Goal: Task Accomplishment & Management: Complete application form

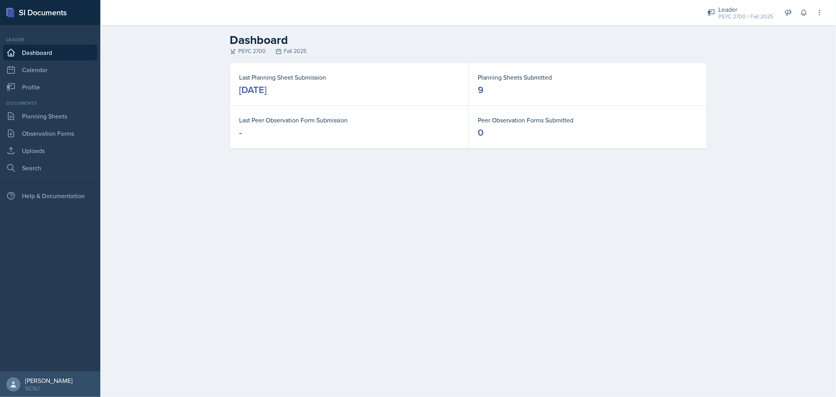
click at [40, 142] on div "Documents Planning Sheets Observation Forms Uploads Search" at bounding box center [50, 138] width 94 height 76
click at [38, 146] on link "Uploads" at bounding box center [50, 151] width 94 height 16
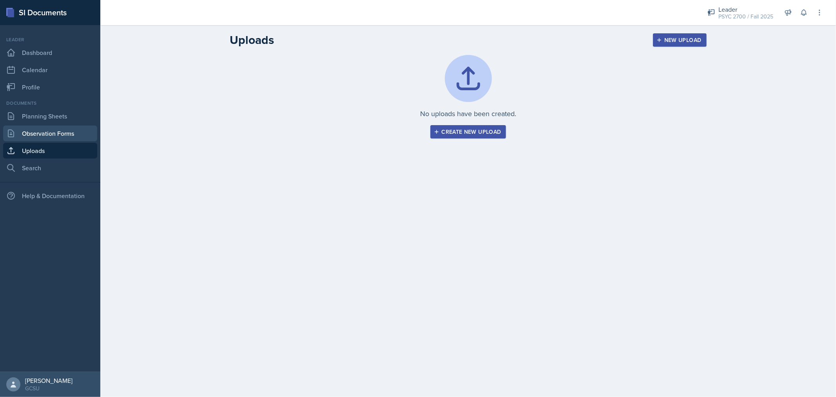
click at [53, 126] on link "Observation Forms" at bounding box center [50, 133] width 94 height 16
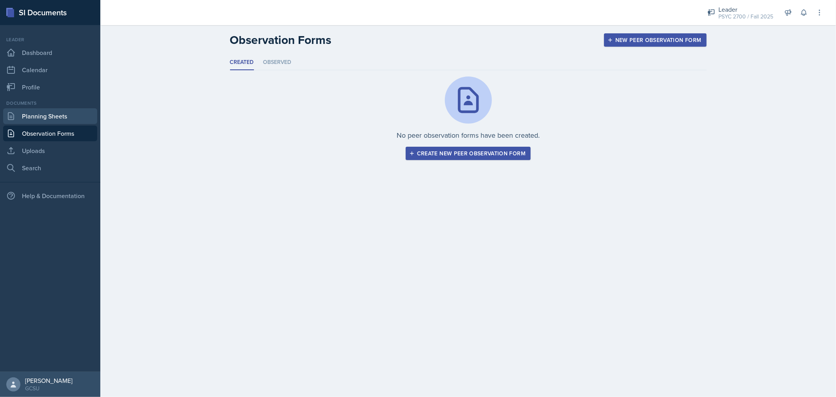
click at [55, 118] on link "Planning Sheets" at bounding box center [50, 116] width 94 height 16
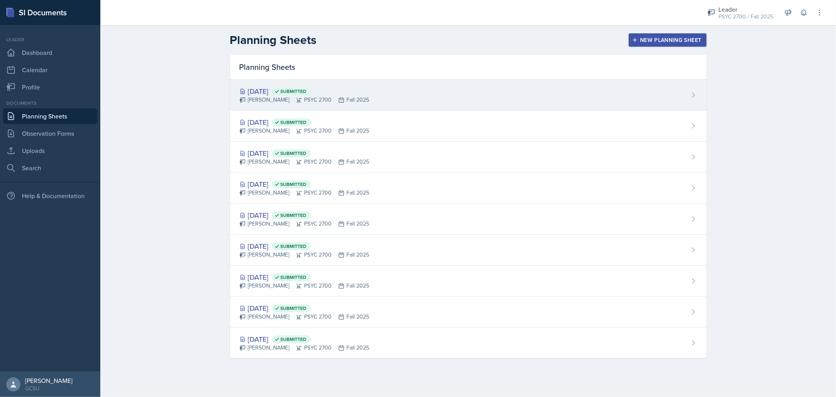
click at [426, 87] on div "Sep 23rd, 2025 Submitted Jamaree Brown PSYC 2700 Fall 2025" at bounding box center [468, 95] width 477 height 31
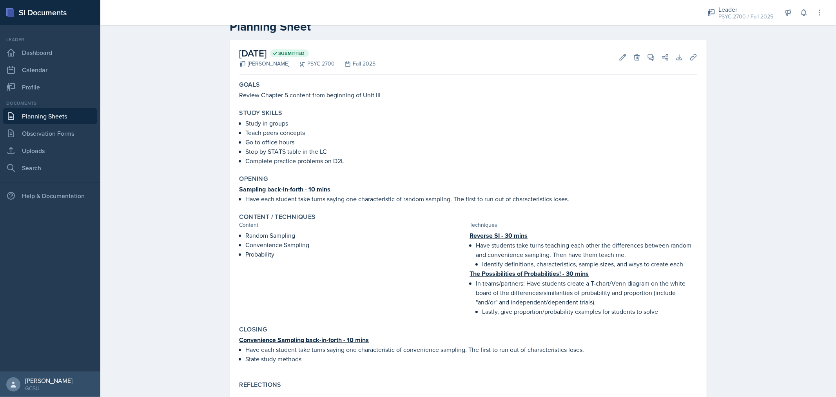
scroll to position [44, 0]
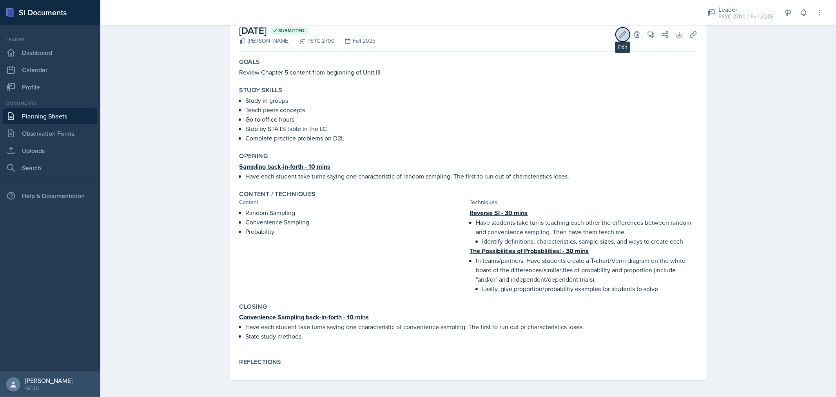
click at [619, 31] on icon at bounding box center [623, 35] width 8 height 8
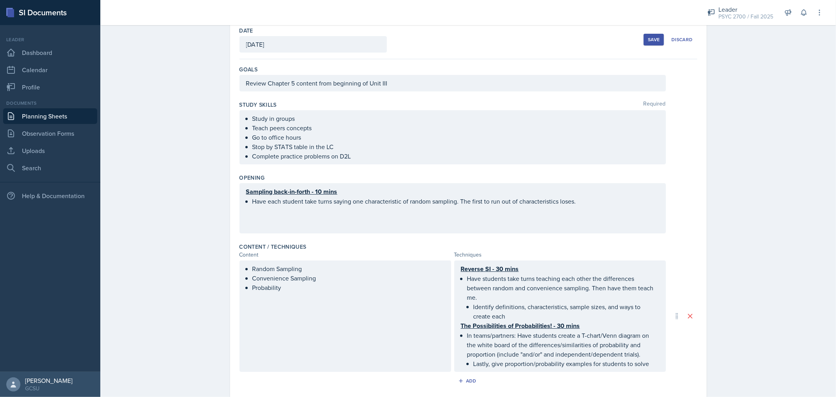
scroll to position [199, 0]
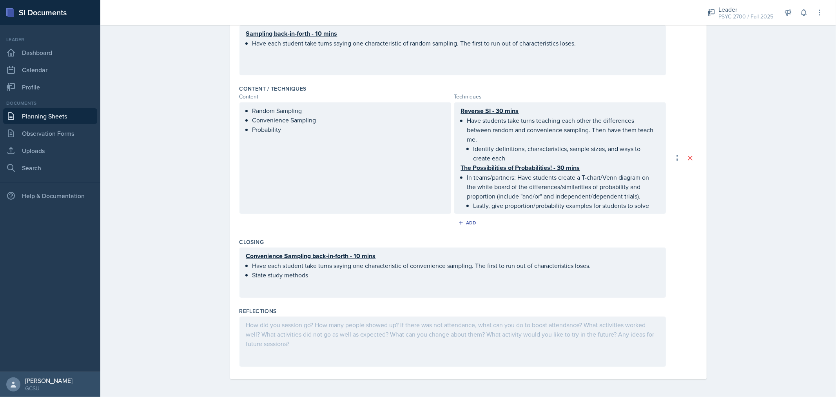
click at [320, 338] on div at bounding box center [453, 341] width 426 height 50
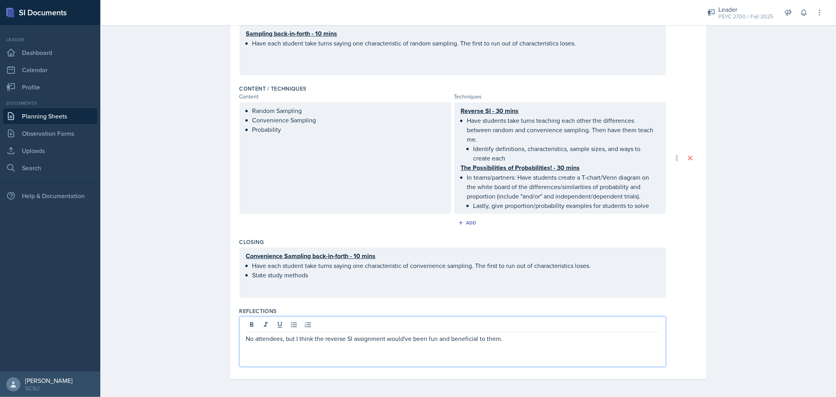
scroll to position [0, 0]
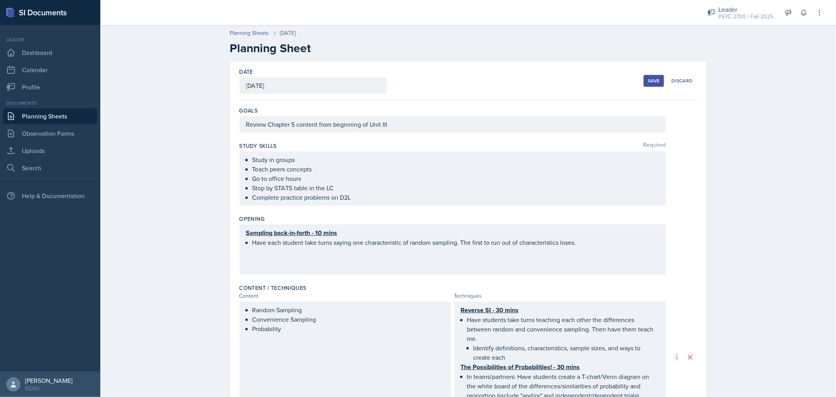
click at [649, 78] on div "Save" at bounding box center [654, 81] width 12 height 6
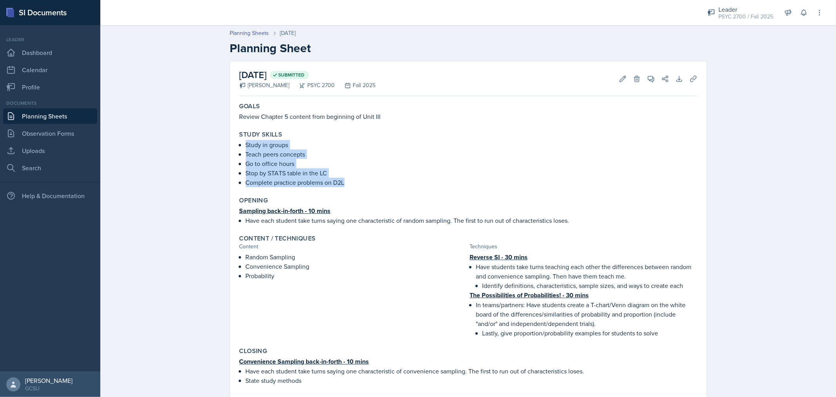
drag, startPoint x: 243, startPoint y: 142, endPoint x: 355, endPoint y: 182, distance: 118.8
click at [355, 182] on ul "Study in groups Teach peers concepts Go to office hours Stop by STATS table in …" at bounding box center [472, 163] width 452 height 47
copy ul "Study in groups Teach peers concepts Go to office hours Stop by STATS table in …"
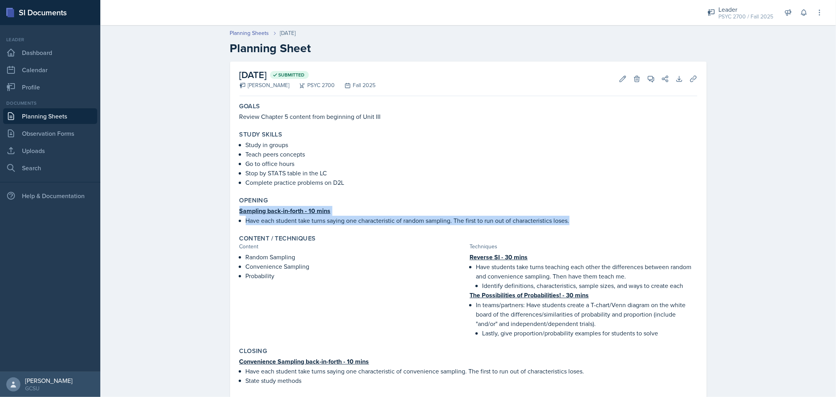
drag, startPoint x: 236, startPoint y: 214, endPoint x: 589, endPoint y: 225, distance: 352.6
click at [589, 225] on div "Opening Sampling back-in-forth - 10 mins Have each student take turns saying on…" at bounding box center [468, 210] width 464 height 35
copy div "Sampling back-in-forth - 10 mins Have each student take turns saying one charac…"
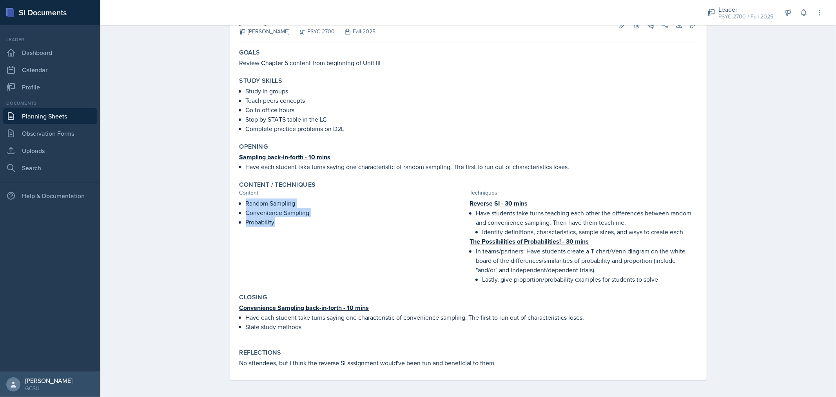
drag, startPoint x: 241, startPoint y: 203, endPoint x: 276, endPoint y: 223, distance: 39.5
click at [276, 223] on div "Random Sampling Convenience Sampling Probability" at bounding box center [353, 240] width 227 height 85
copy ul "Random Sampling Convenience Sampling Probability"
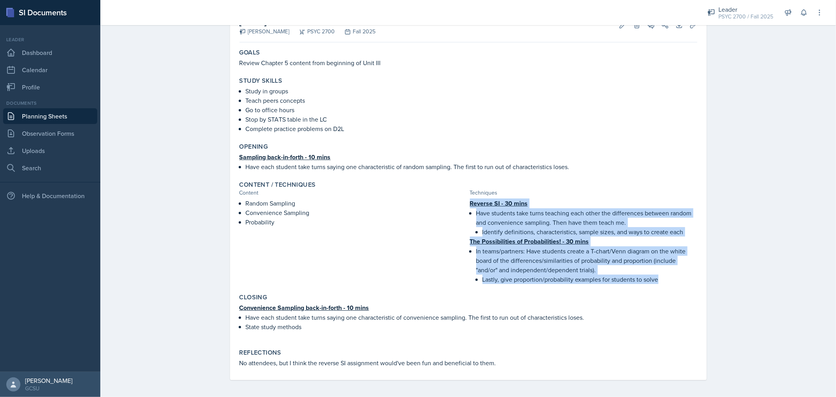
drag, startPoint x: 466, startPoint y: 203, endPoint x: 678, endPoint y: 279, distance: 224.9
click at [678, 279] on div "Reverse SI - 30 mins Have students take turns teaching each other the differenc…" at bounding box center [583, 240] width 227 height 85
copy div "Reverse SI - 30 mins Have students take turns teaching each other the differenc…"
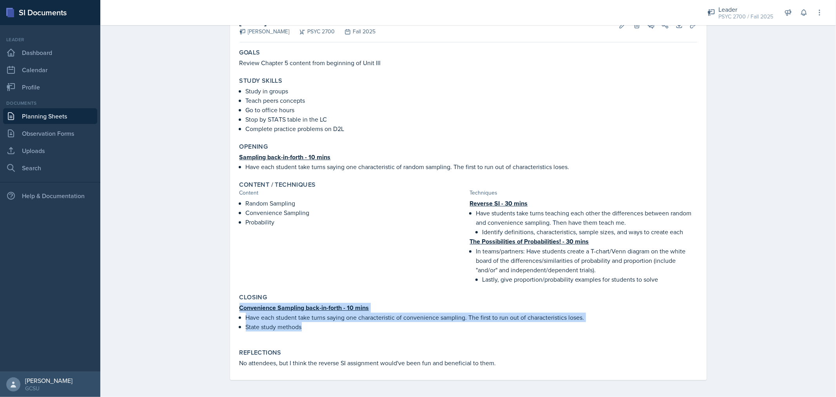
drag, startPoint x: 235, startPoint y: 305, endPoint x: 318, endPoint y: 322, distance: 84.9
click at [318, 322] on div "Closing Convenience Sampling back-in-forth - 10 mins Have each student take tur…" at bounding box center [468, 316] width 464 height 52
copy div "Convenience Sampling back-in-forth - 10 mins Have each student take turns sayin…"
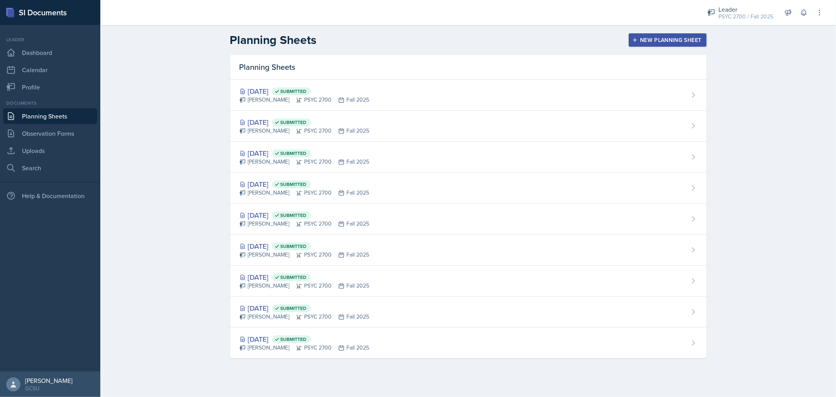
click at [699, 40] on div "New Planning Sheet" at bounding box center [667, 40] width 67 height 6
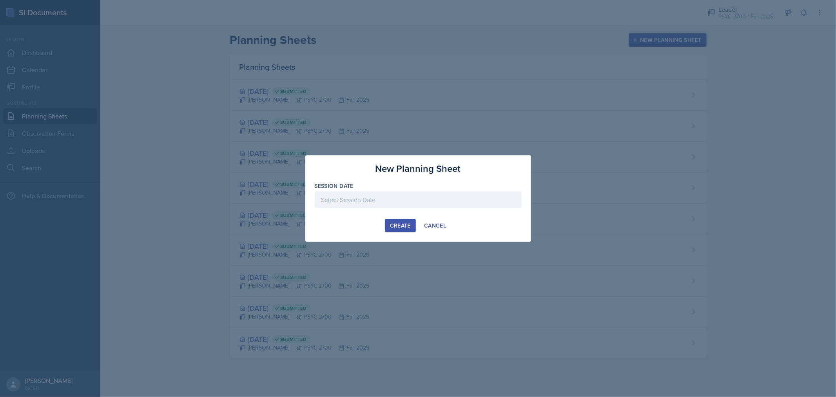
click at [372, 204] on div at bounding box center [418, 199] width 207 height 16
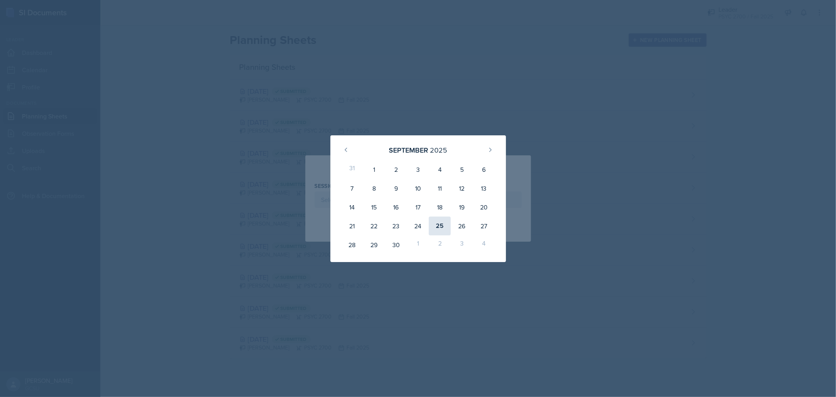
click at [445, 225] on div "25" at bounding box center [440, 225] width 22 height 19
type input "[DATE]"
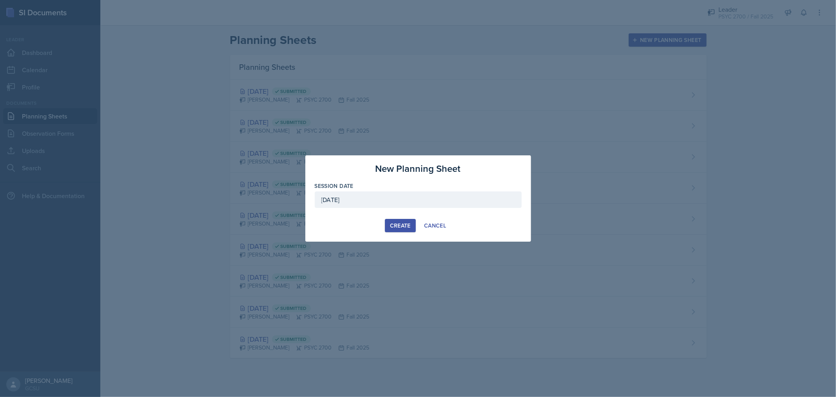
click at [403, 227] on div "Create" at bounding box center [400, 225] width 21 height 6
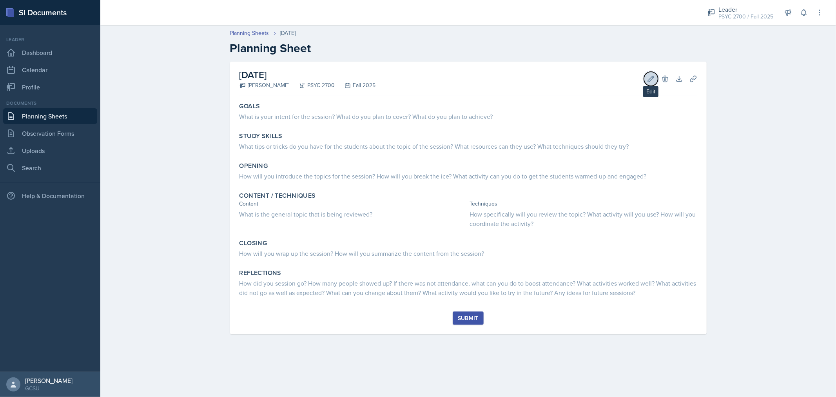
click at [652, 81] on icon at bounding box center [651, 79] width 8 height 8
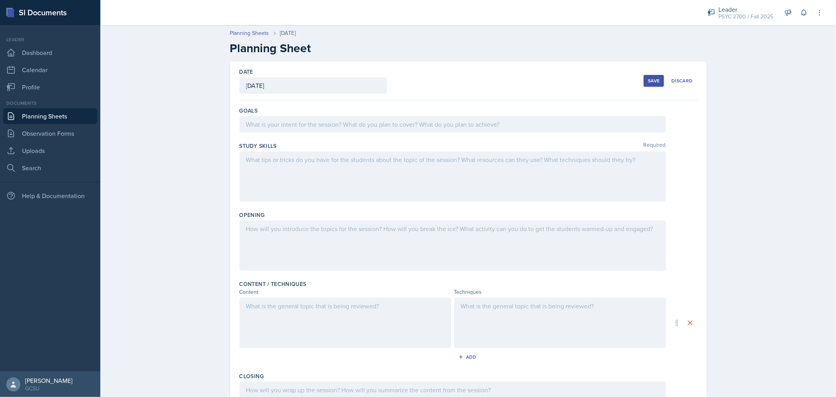
click at [457, 126] on div at bounding box center [453, 124] width 426 height 16
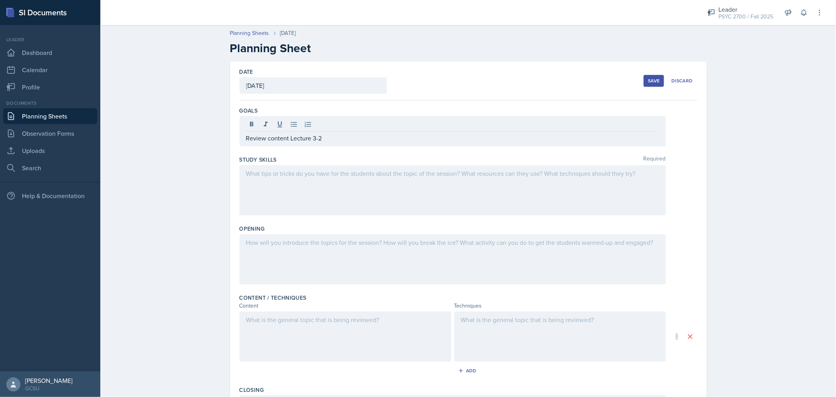
click at [599, 185] on div at bounding box center [453, 190] width 426 height 50
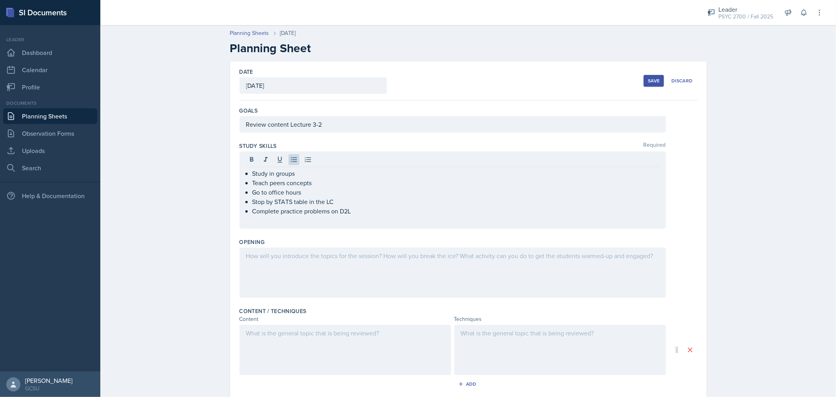
click at [318, 271] on div at bounding box center [453, 272] width 426 height 50
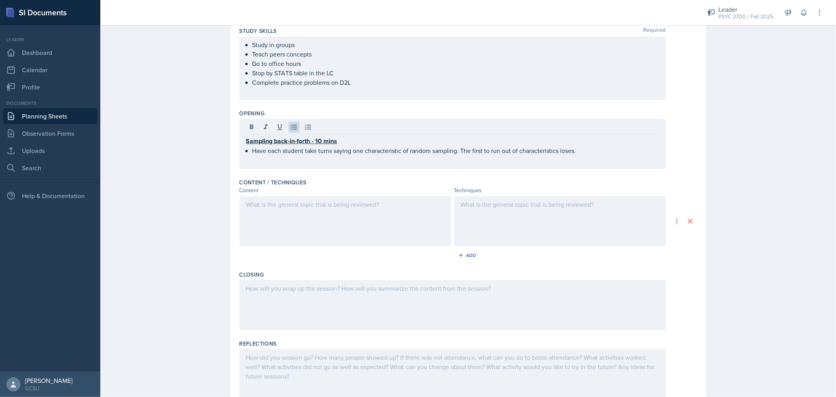
click at [323, 223] on div at bounding box center [346, 221] width 212 height 50
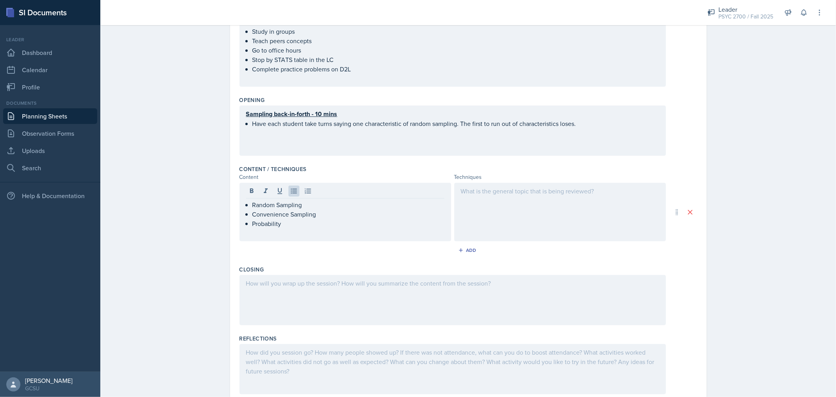
click at [504, 214] on div at bounding box center [560, 212] width 212 height 58
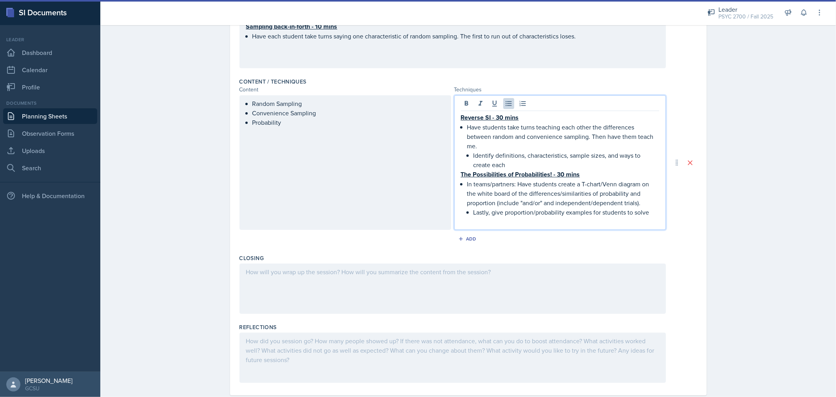
scroll to position [216, 0]
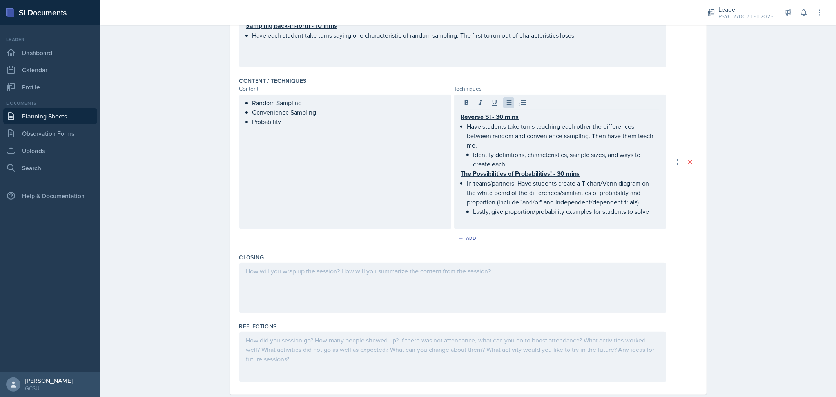
click at [389, 283] on div at bounding box center [453, 288] width 426 height 50
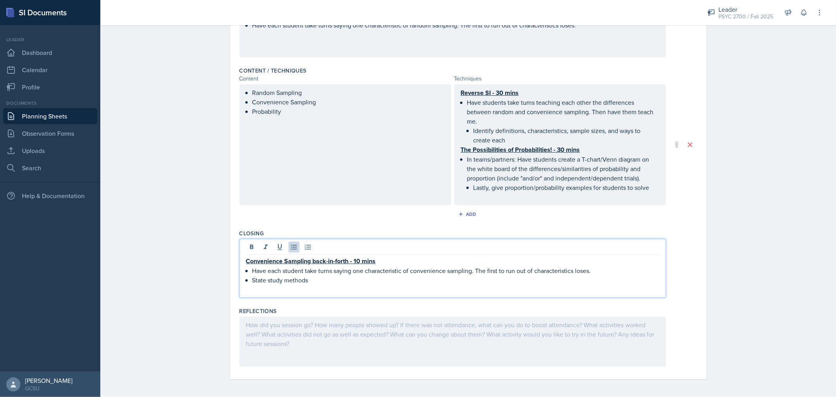
scroll to position [0, 0]
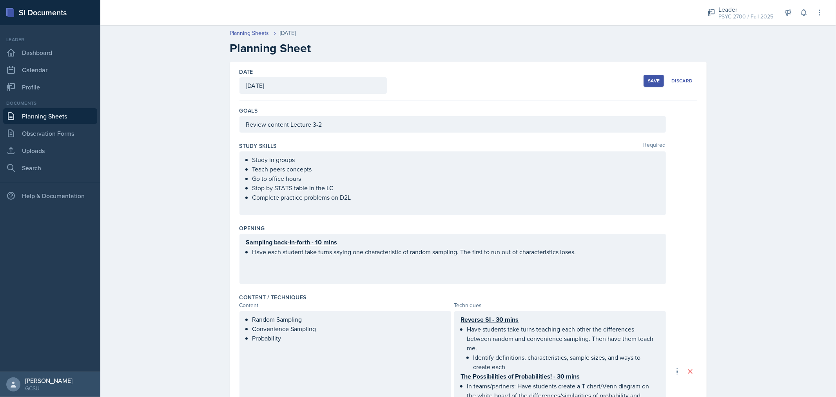
click at [651, 81] on div "Save" at bounding box center [654, 81] width 12 height 6
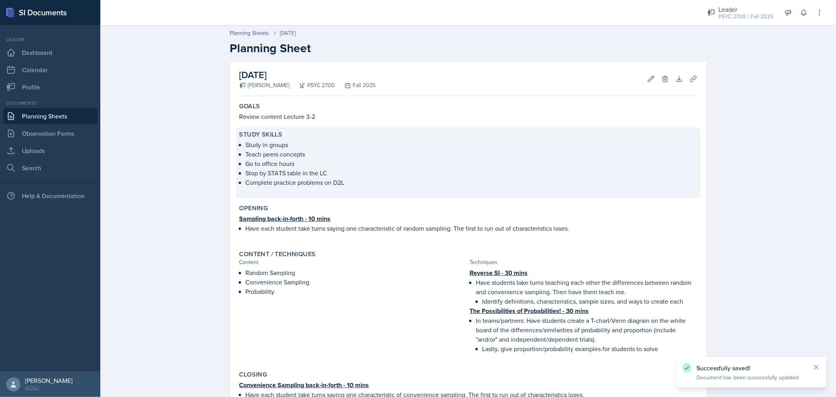
scroll to position [111, 0]
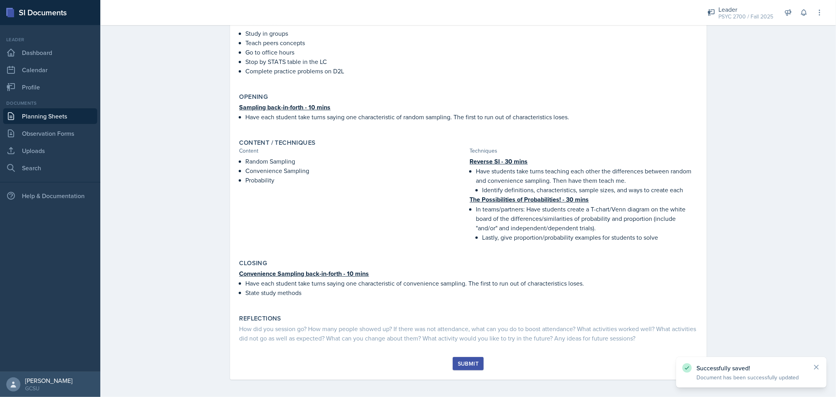
click at [472, 363] on div "Submit" at bounding box center [468, 363] width 21 height 6
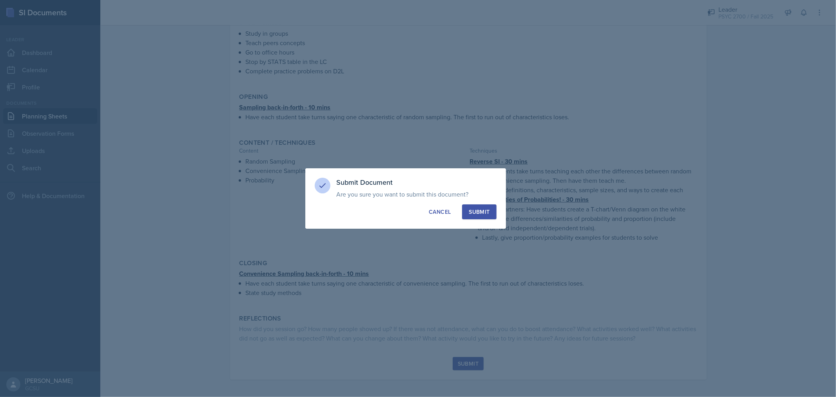
click at [488, 212] on div "Submit" at bounding box center [479, 212] width 21 height 8
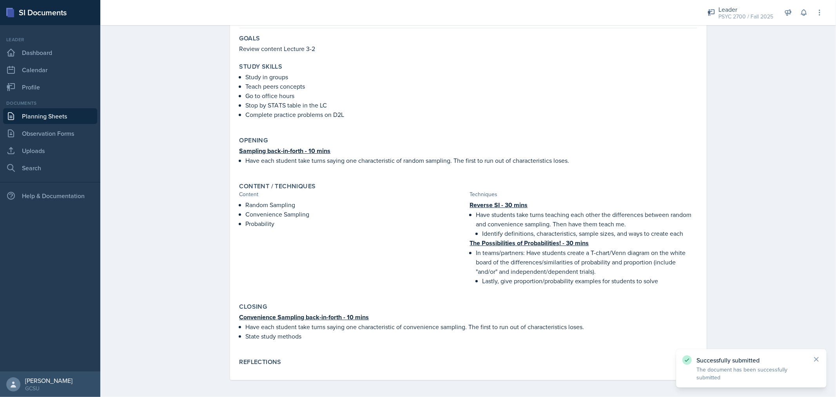
scroll to position [0, 0]
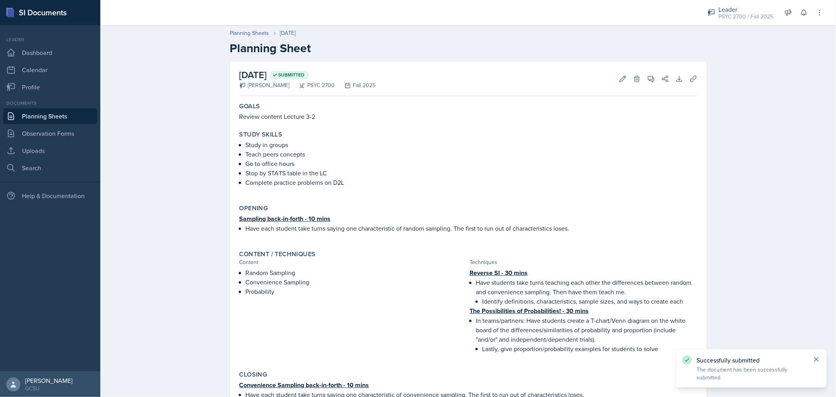
click at [816, 359] on icon at bounding box center [817, 359] width 4 height 4
